Goal: Information Seeking & Learning: Learn about a topic

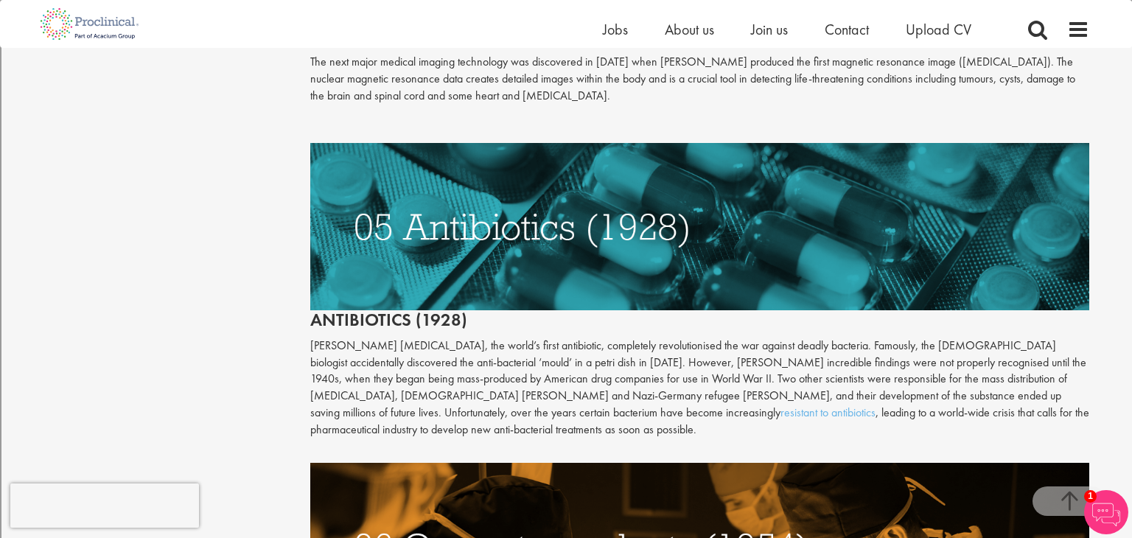
scroll to position [2080, 0]
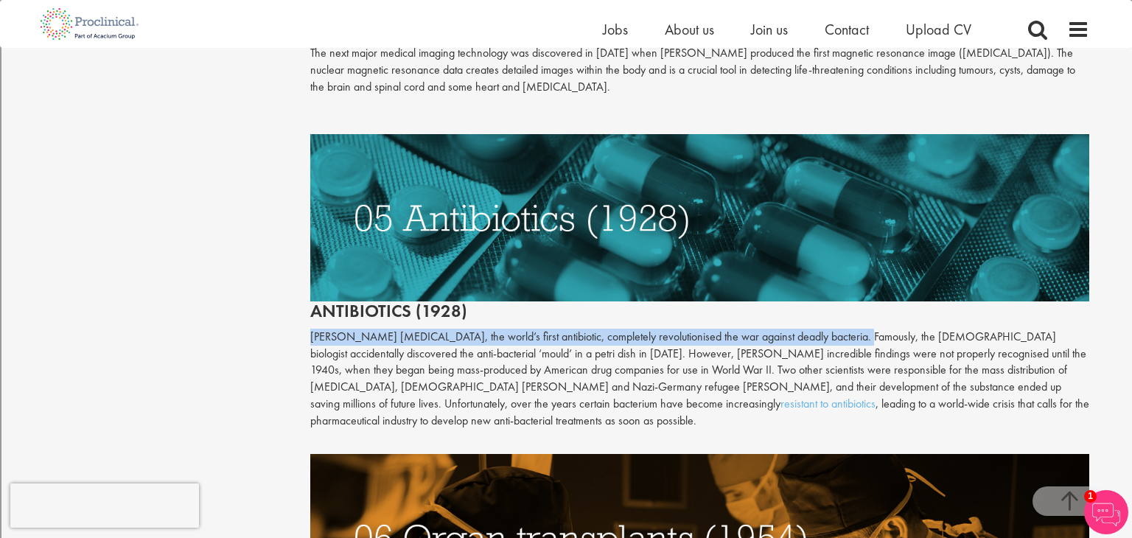
drag, startPoint x: 313, startPoint y: 321, endPoint x: 834, endPoint y: 325, distance: 521.2
click at [834, 329] on p "[PERSON_NAME] [MEDICAL_DATA], the world’s first antibiotic, completely revoluti…" at bounding box center [700, 379] width 780 height 101
copy p "[PERSON_NAME] [MEDICAL_DATA], the world’s first antibiotic, completely revoluti…"
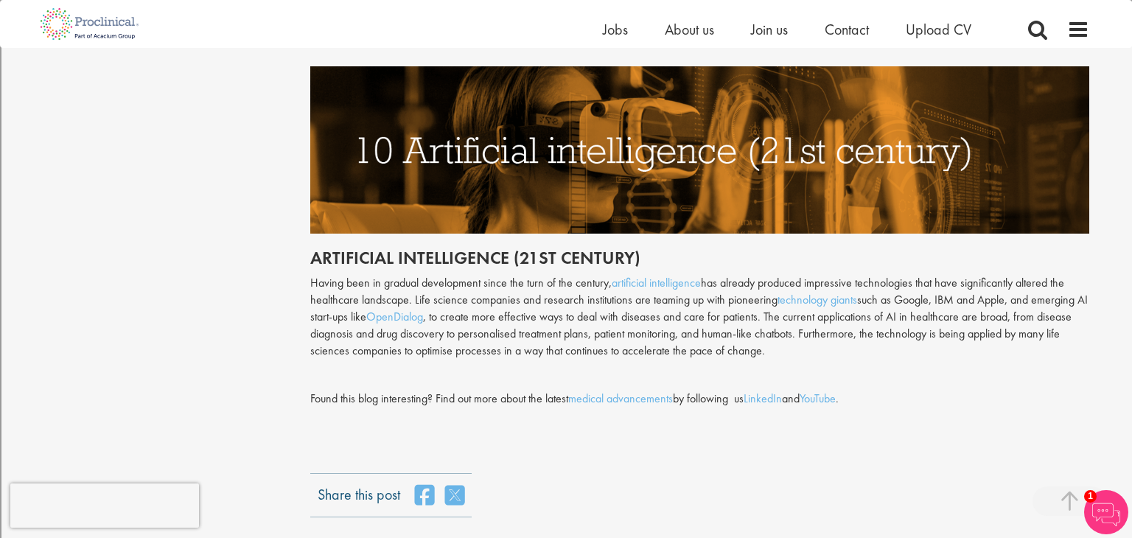
scroll to position [3790, 0]
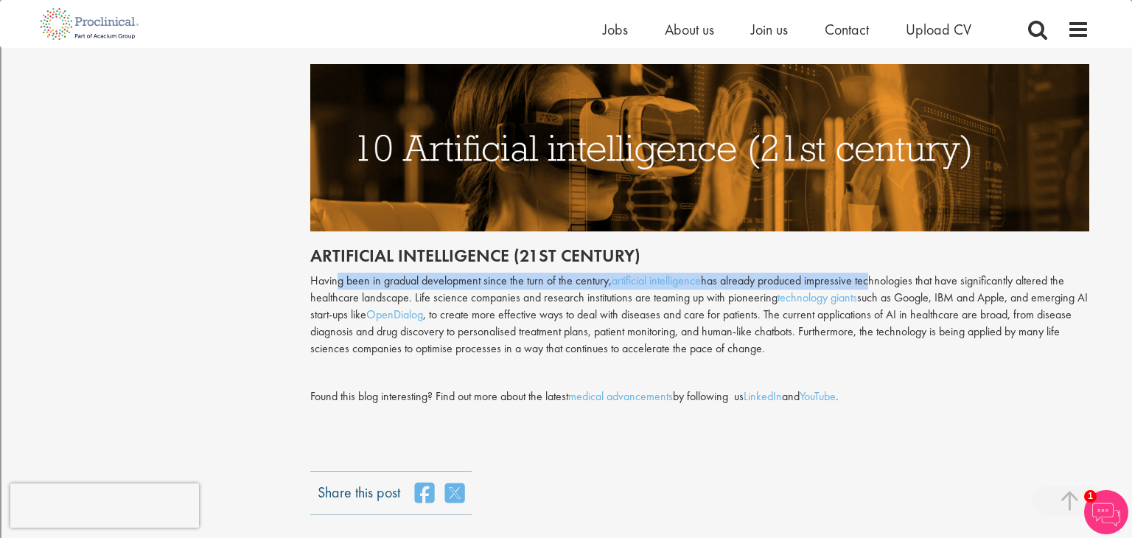
drag, startPoint x: 334, startPoint y: 245, endPoint x: 877, endPoint y: 247, distance: 543.3
click at [877, 273] on p "Having been in gradual development since the turn of the century, artificial in…" at bounding box center [700, 315] width 780 height 84
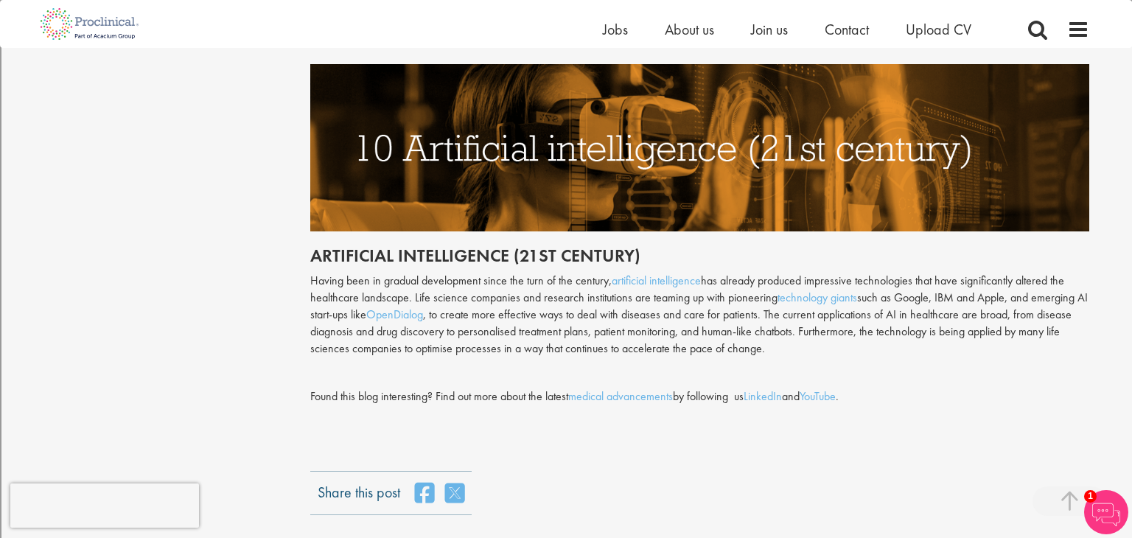
click at [913, 273] on p "Having been in gradual development since the turn of the century, artificial in…" at bounding box center [700, 315] width 780 height 84
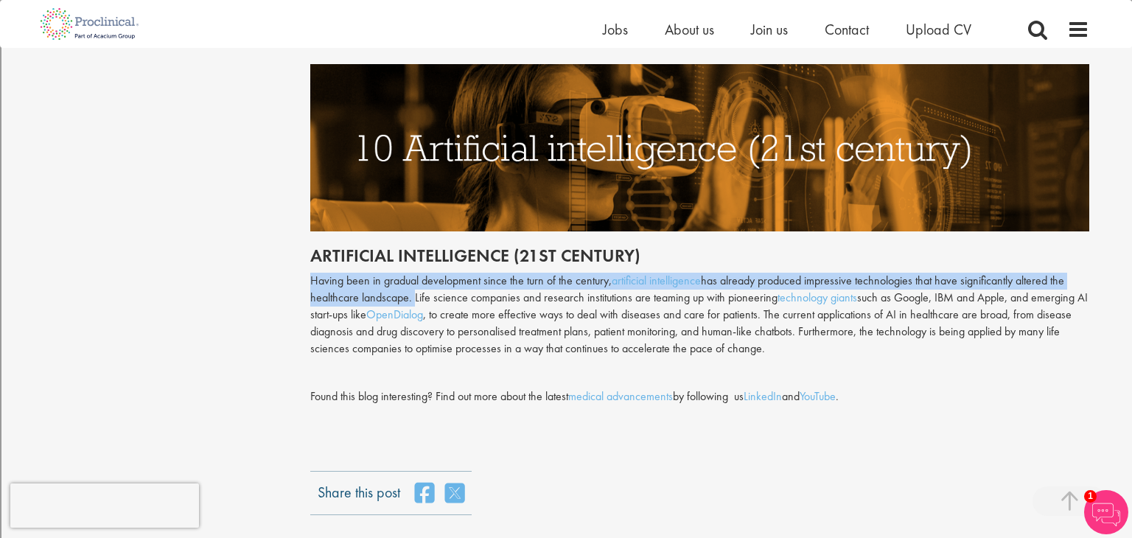
drag, startPoint x: 310, startPoint y: 241, endPoint x: 411, endPoint y: 262, distance: 103.2
click at [411, 273] on p "Having been in gradual development since the turn of the century, artificial in…" at bounding box center [700, 315] width 780 height 84
copy p "Having been in gradual development since the turn of the century, artificial in…"
